Goal: Task Accomplishment & Management: Use online tool/utility

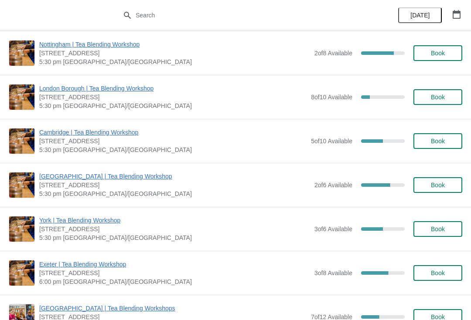
scroll to position [278, 0]
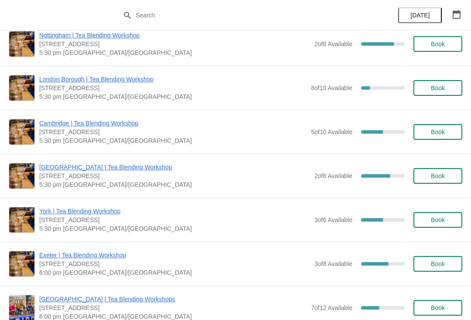
click at [102, 212] on span "York | Tea Blending Workshop" at bounding box center [174, 211] width 271 height 9
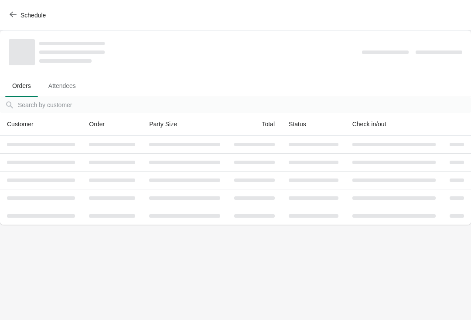
scroll to position [0, 0]
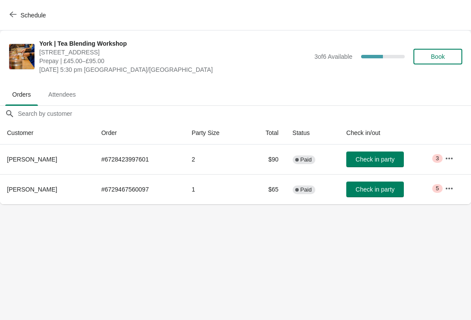
click at [387, 159] on span "Check in party" at bounding box center [374, 159] width 39 height 7
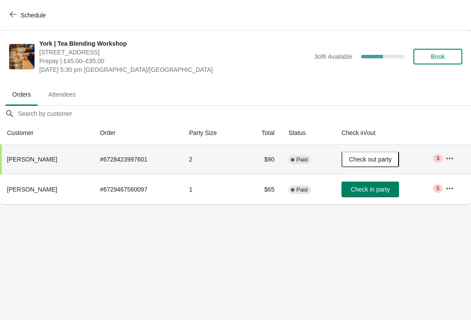
click at [383, 191] on span "Check in party" at bounding box center [369, 189] width 39 height 7
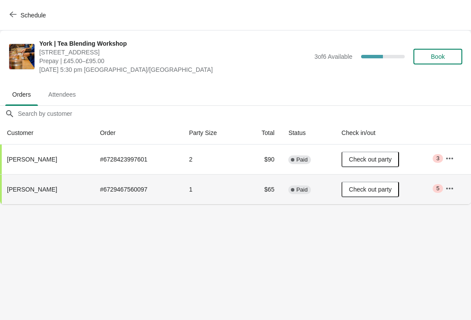
click at [457, 159] on button "button" at bounding box center [449, 159] width 16 height 16
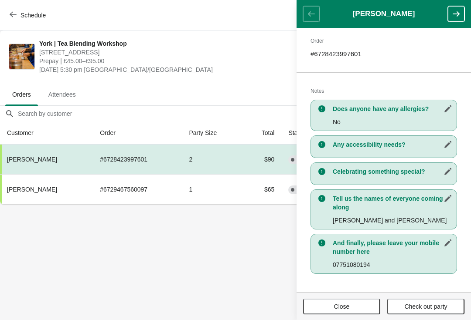
scroll to position [134, 0]
click at [316, 12] on header "[PERSON_NAME]" at bounding box center [383, 14] width 174 height 28
click at [312, 19] on header "[PERSON_NAME]" at bounding box center [383, 14] width 174 height 28
click at [250, 57] on span "Prepay | £45.00–£95.00" at bounding box center [174, 61] width 271 height 9
click at [351, 304] on span "Close" at bounding box center [341, 306] width 61 height 7
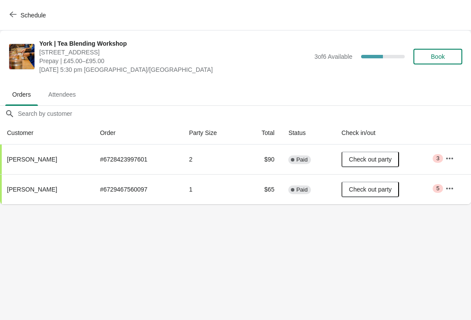
click at [452, 185] on icon "button" at bounding box center [449, 188] width 9 height 9
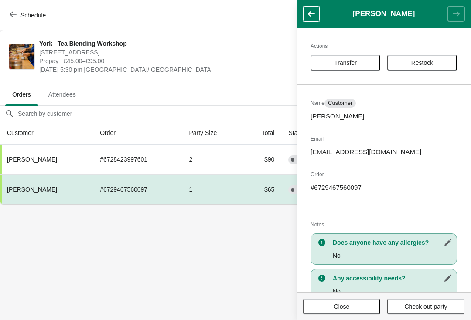
scroll to position [0, 0]
click at [314, 14] on icon "button" at bounding box center [311, 14] width 9 height 9
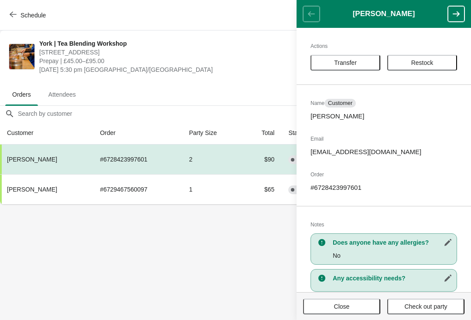
click at [360, 306] on span "Close" at bounding box center [341, 306] width 61 height 7
